Goal: Browse casually

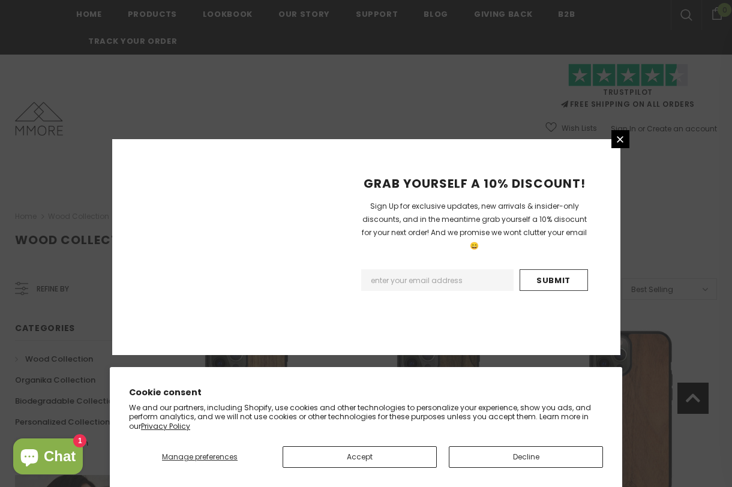
scroll to position [1435, 0]
